Goal: Transaction & Acquisition: Purchase product/service

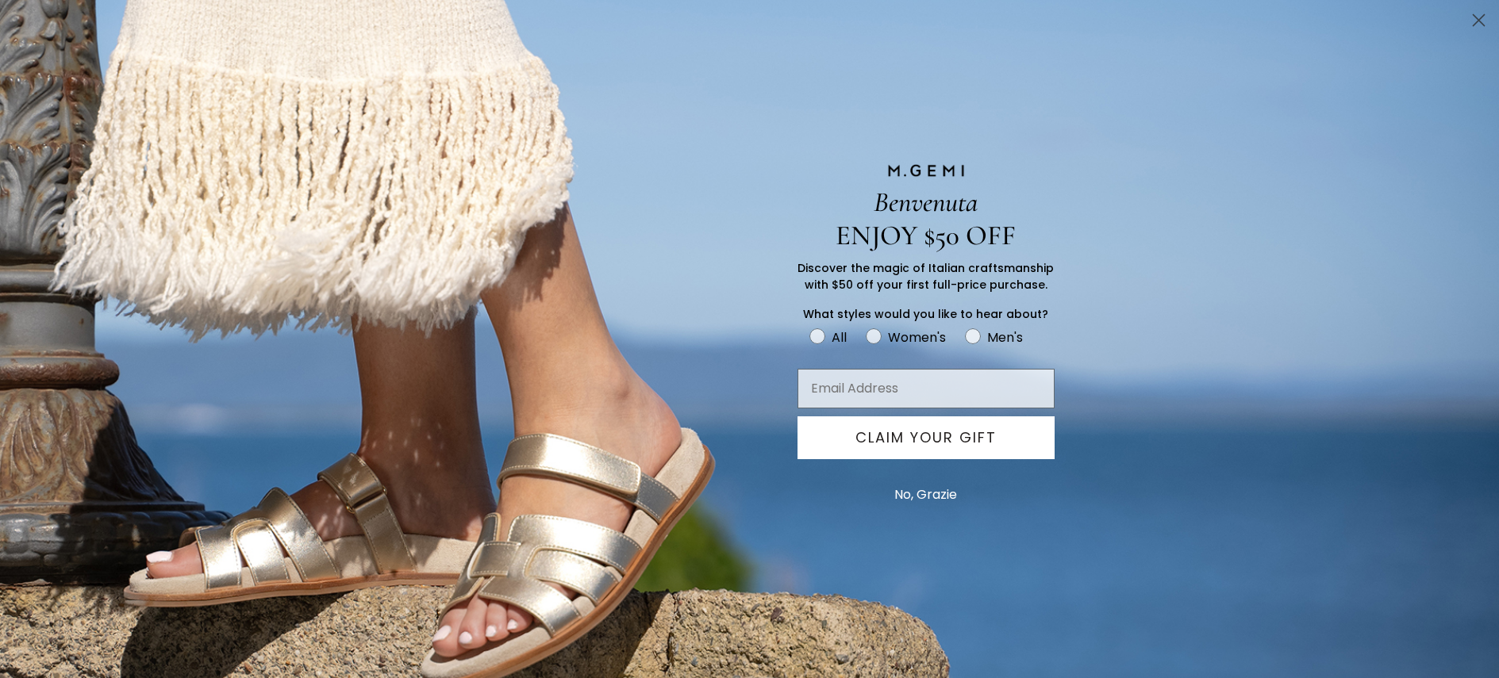
click at [923, 484] on button "No, Grazie" at bounding box center [925, 495] width 79 height 40
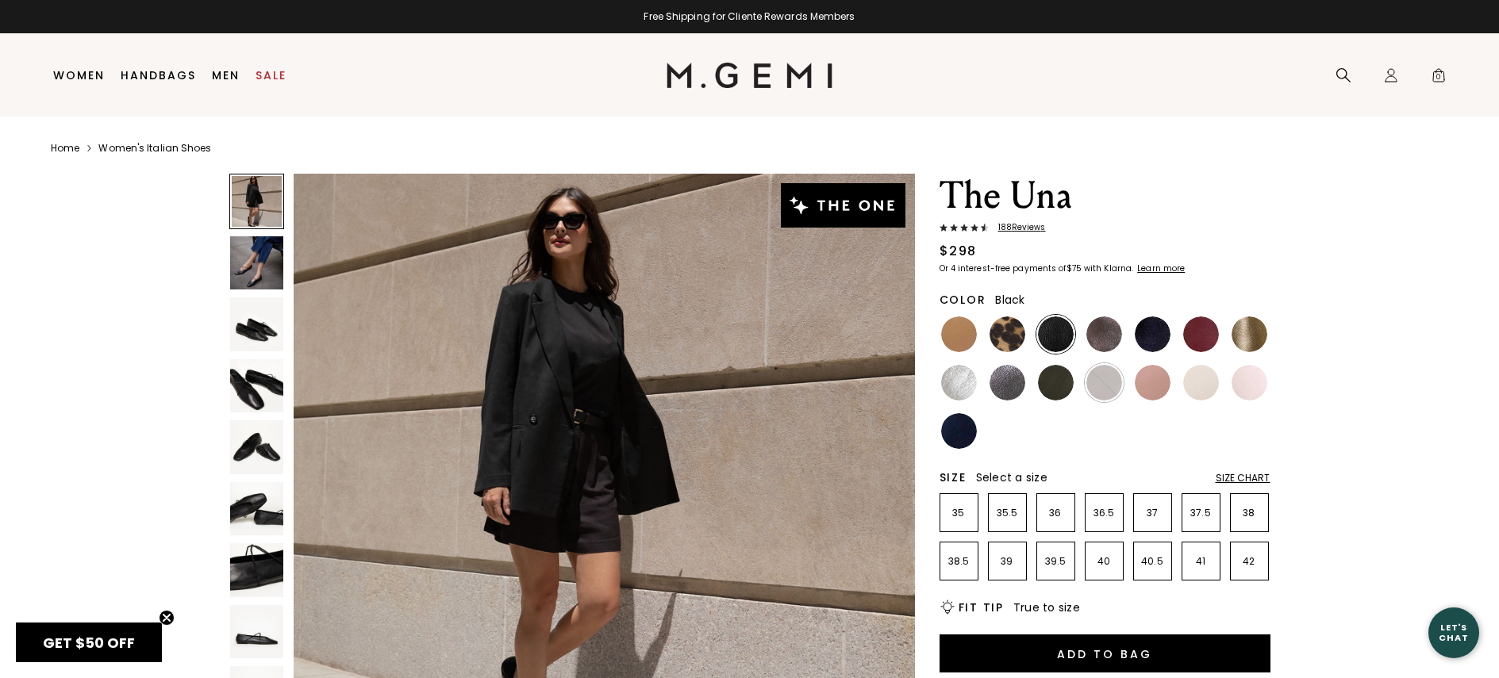
click at [244, 334] on img at bounding box center [257, 325] width 54 height 54
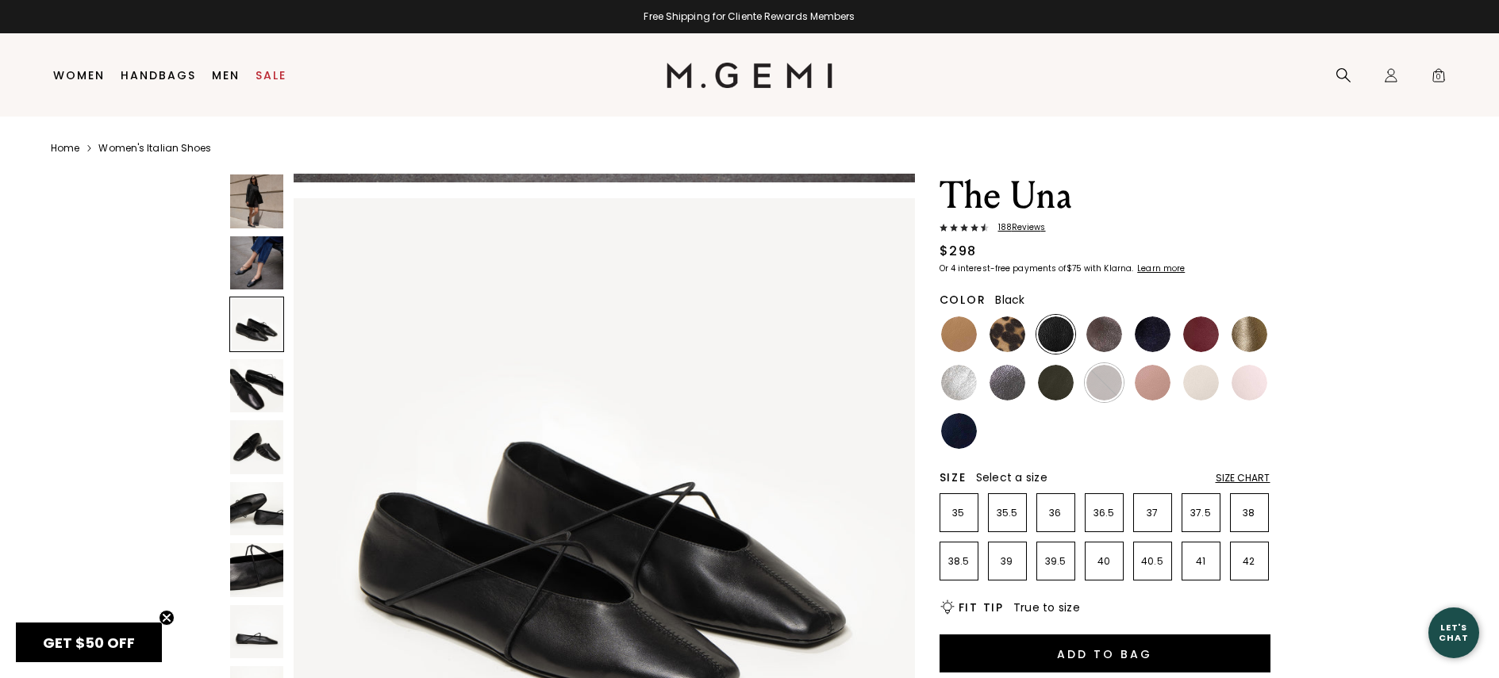
scroll to position [1250, 0]
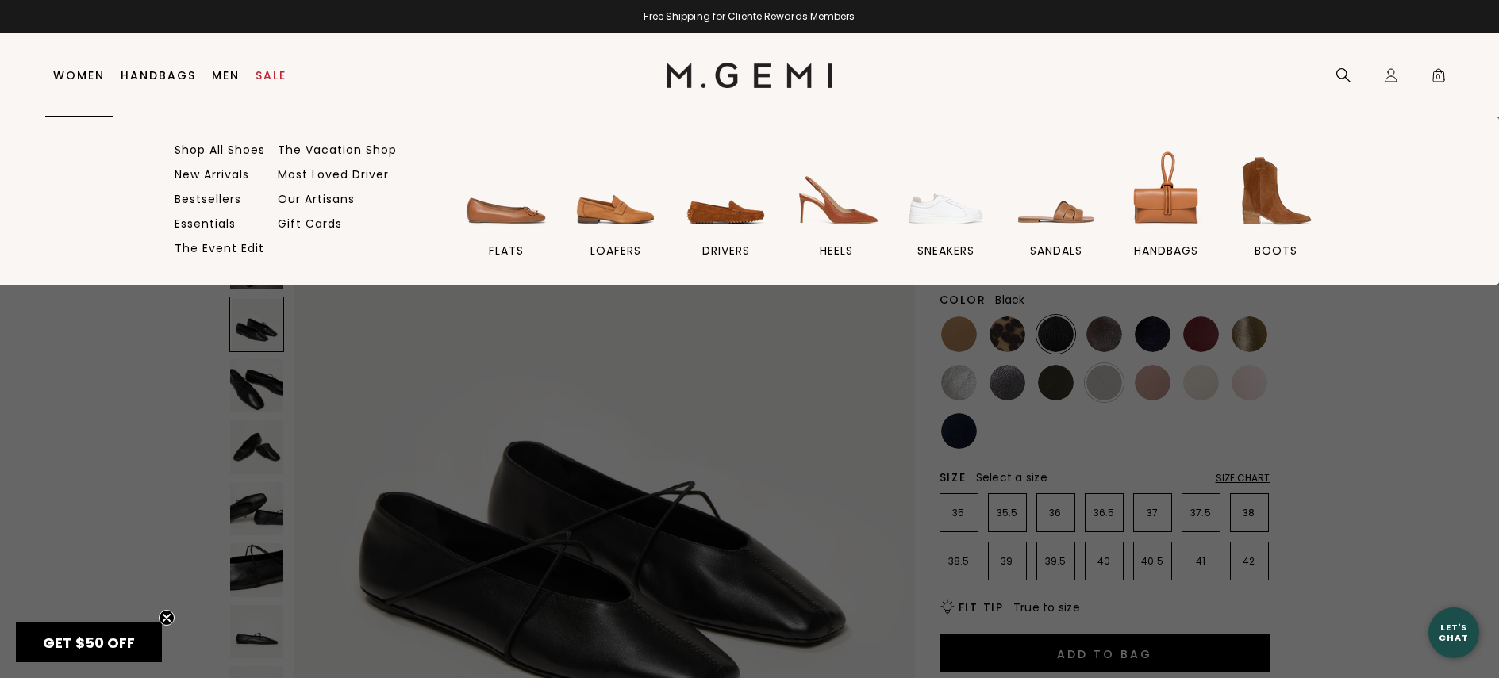
click at [93, 77] on link "Women" at bounding box center [79, 75] width 52 height 13
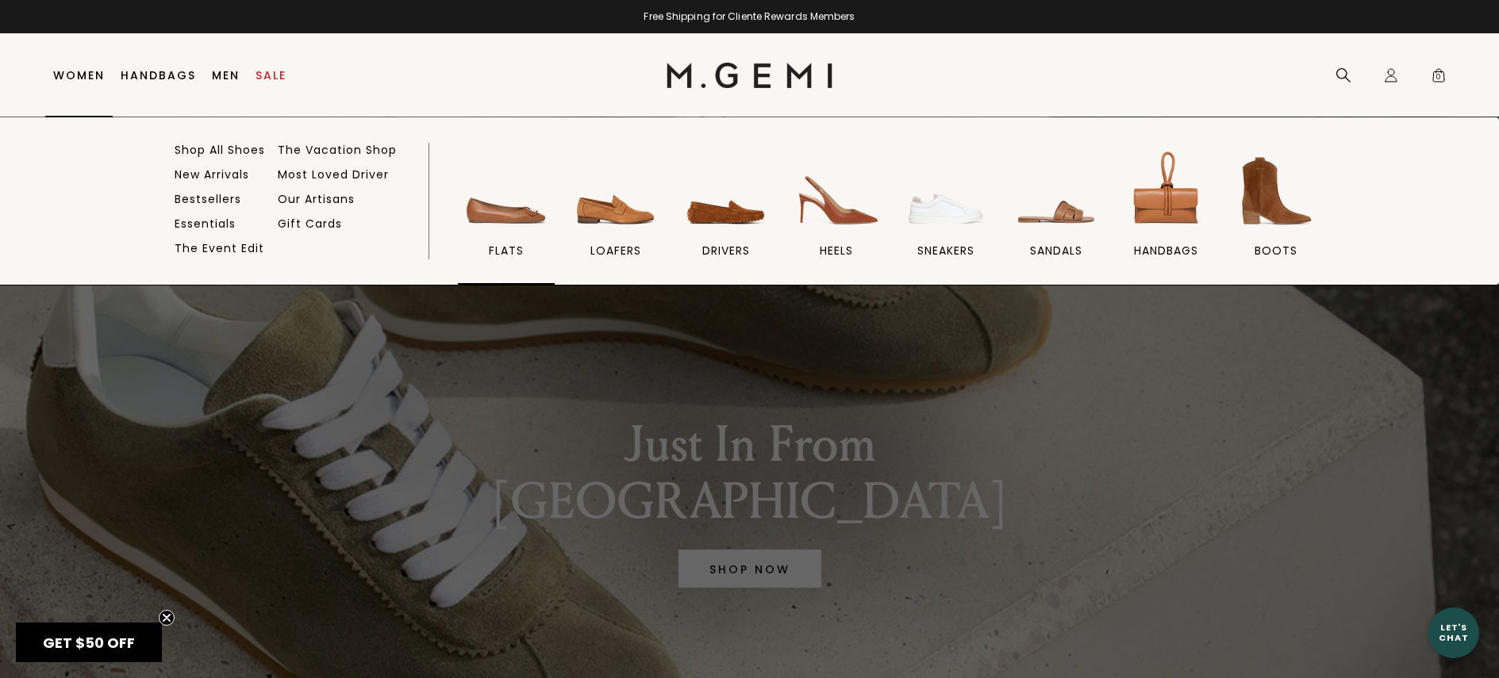
click at [487, 222] on img at bounding box center [506, 191] width 89 height 89
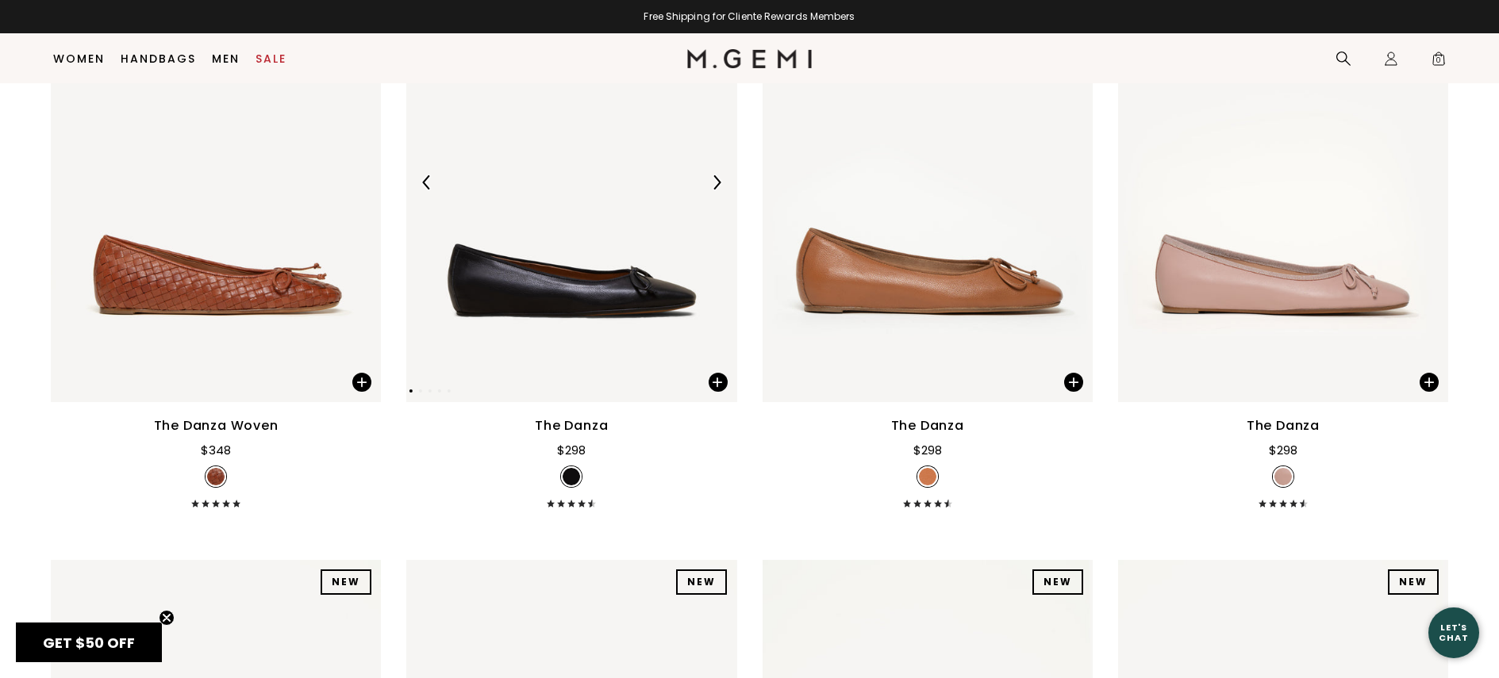
scroll to position [2714, 0]
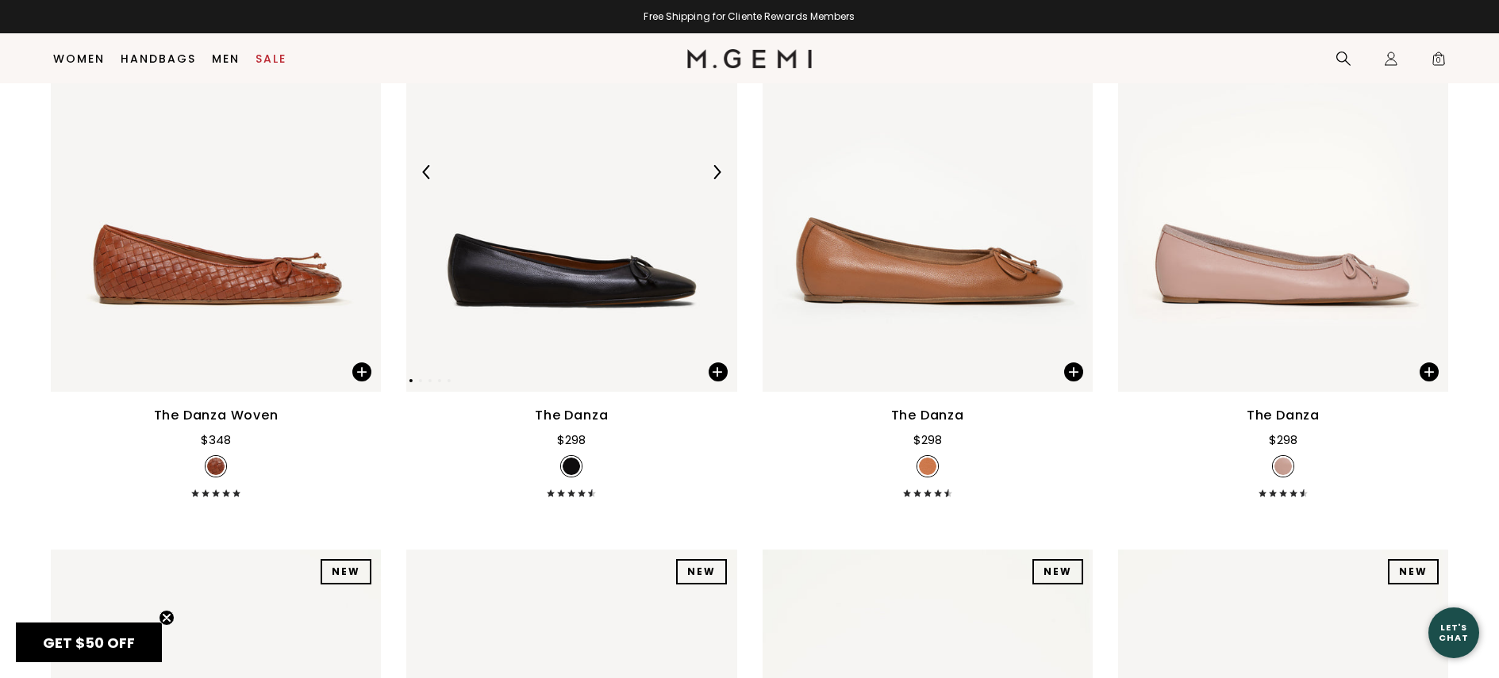
click at [531, 315] on img at bounding box center [571, 172] width 330 height 440
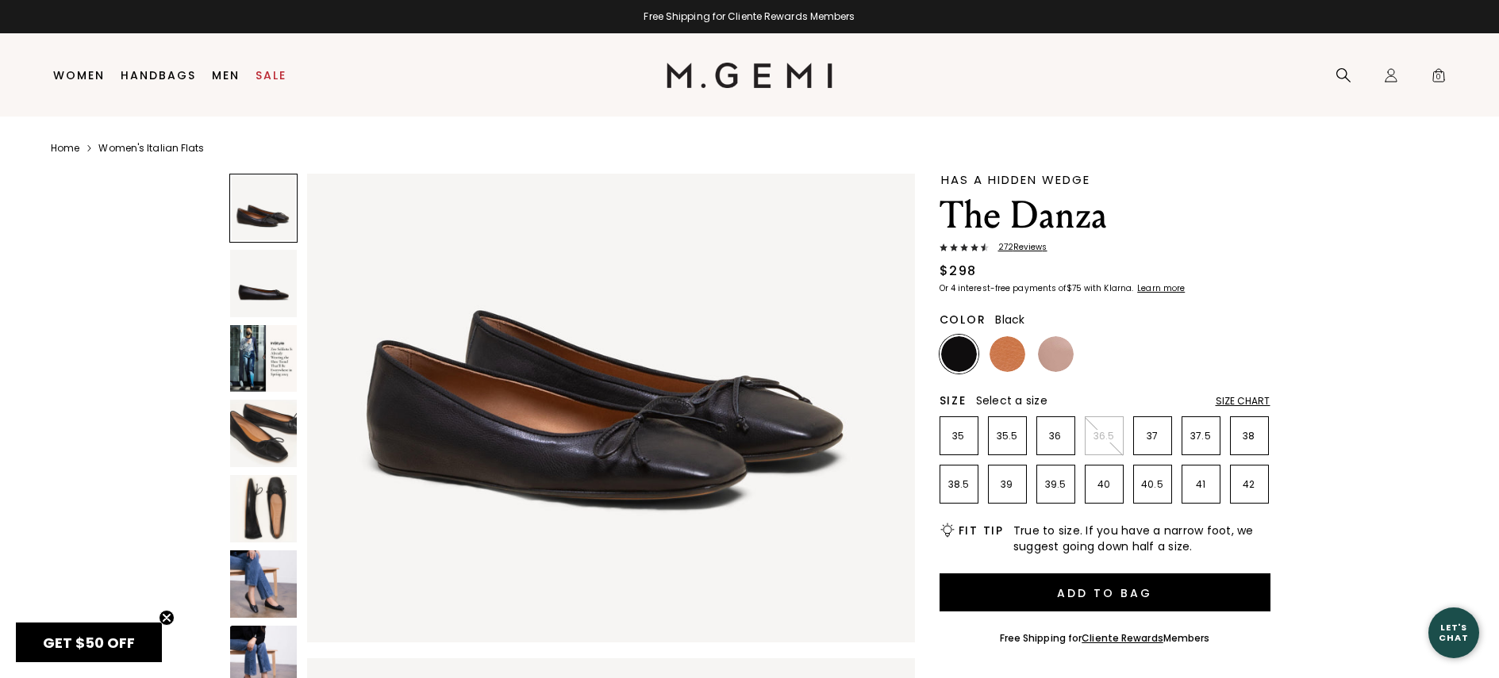
scroll to position [228, 0]
